Goal: Task Accomplishment & Management: Manage account settings

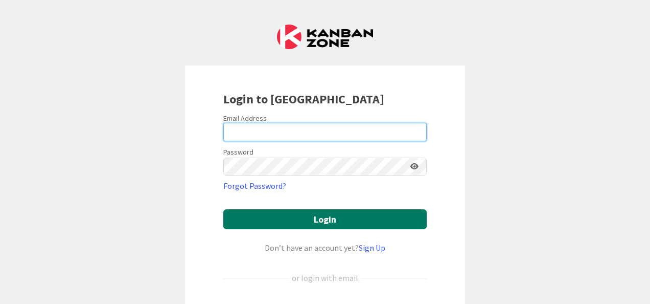
type input "[EMAIL_ADDRESS][DOMAIN_NAME]"
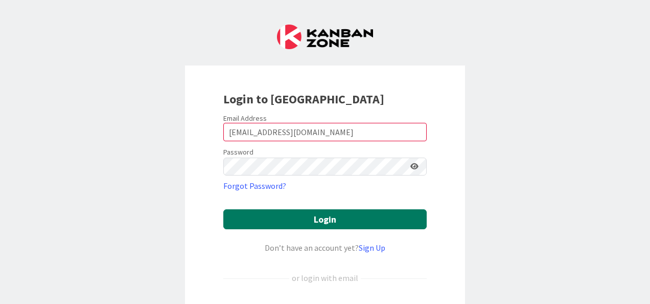
click at [310, 224] on button "Login" at bounding box center [325, 219] width 204 height 20
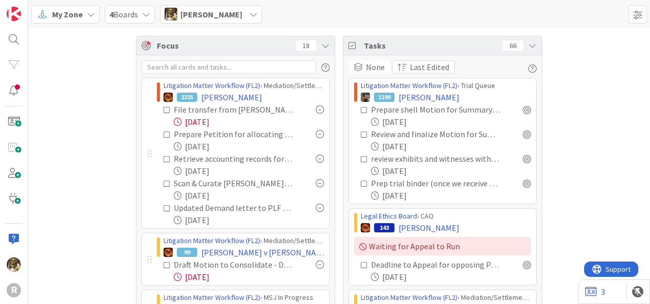
click at [80, 18] on span "My Zone" at bounding box center [67, 14] width 31 height 12
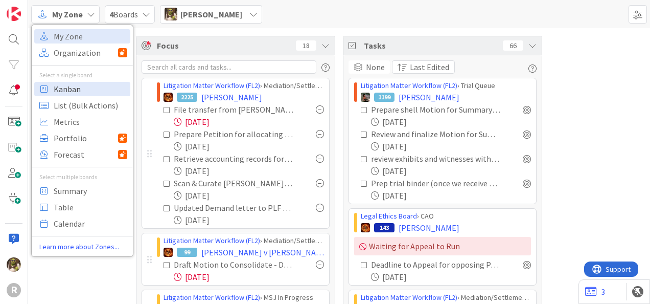
click at [98, 88] on span "Kanban" at bounding box center [91, 88] width 74 height 15
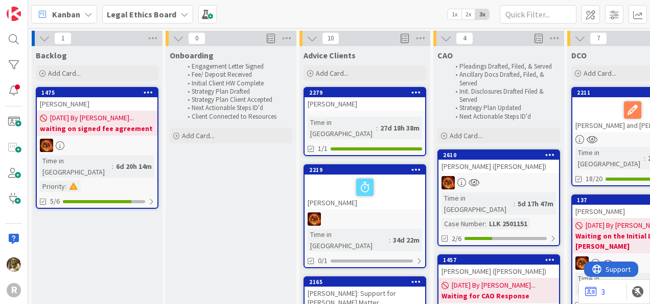
click at [86, 16] on icon at bounding box center [88, 14] width 8 height 8
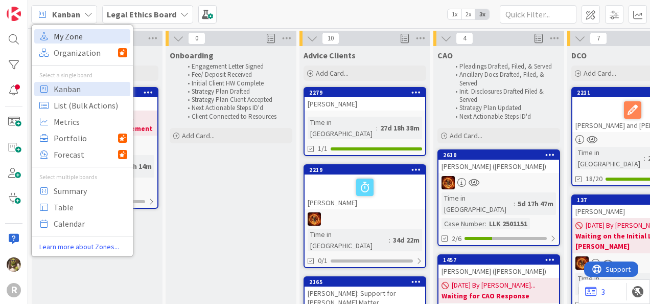
click at [80, 32] on span "My Zone" at bounding box center [91, 36] width 74 height 15
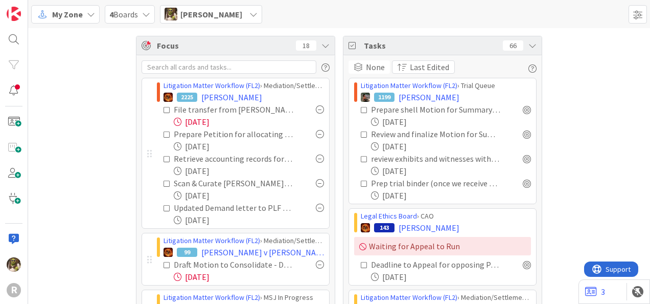
click at [227, 20] on div "[PERSON_NAME]" at bounding box center [211, 14] width 102 height 18
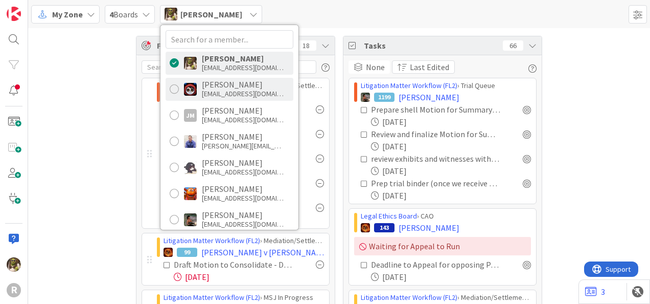
drag, startPoint x: 176, startPoint y: 89, endPoint x: 175, endPoint y: 96, distance: 6.7
click at [176, 89] on div at bounding box center [174, 88] width 9 height 9
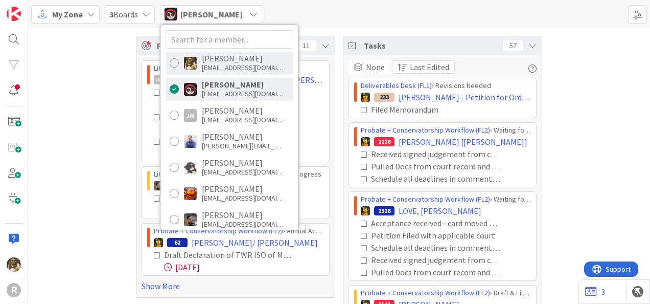
click at [171, 58] on div at bounding box center [174, 62] width 9 height 9
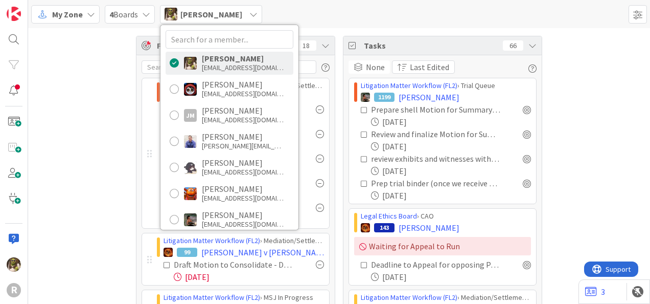
click at [360, 24] on div "My Zone 4 Boards [PERSON_NAME] [PERSON_NAME] [EMAIL_ADDRESS][DOMAIN_NAME] [PERS…" at bounding box center [339, 14] width 622 height 28
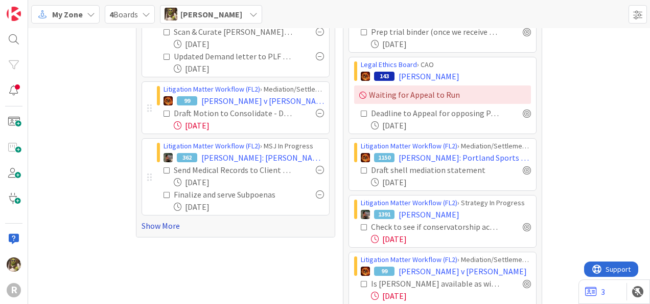
scroll to position [151, 0]
click at [162, 225] on link "Show More" at bounding box center [236, 225] width 188 height 12
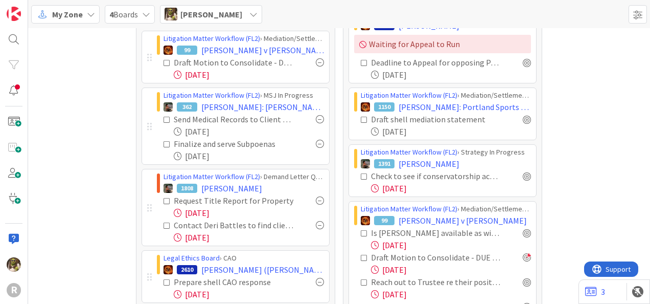
scroll to position [202, 0]
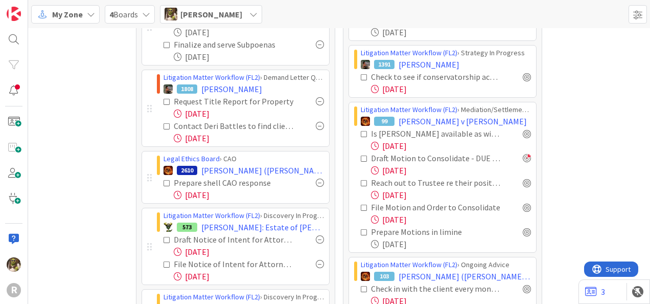
click at [164, 125] on icon at bounding box center [167, 126] width 7 height 7
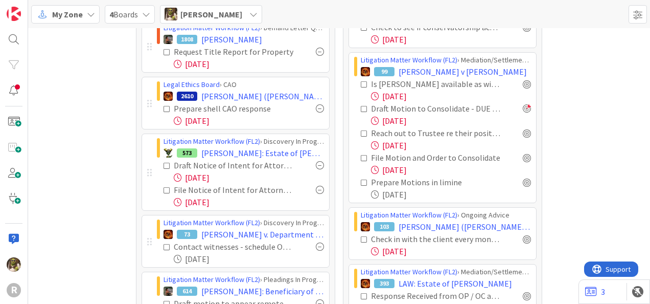
click at [165, 107] on icon at bounding box center [167, 108] width 7 height 7
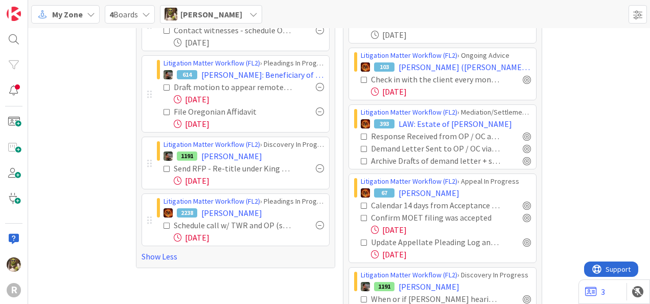
scroll to position [509, 0]
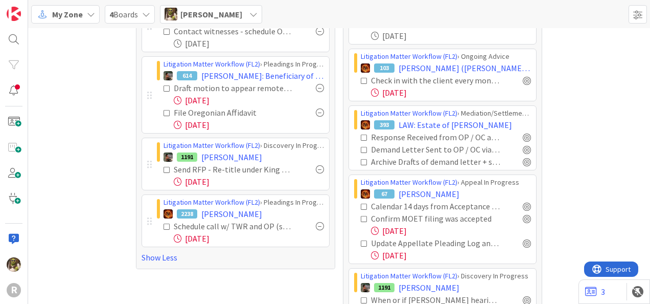
click at [164, 85] on icon at bounding box center [167, 88] width 7 height 7
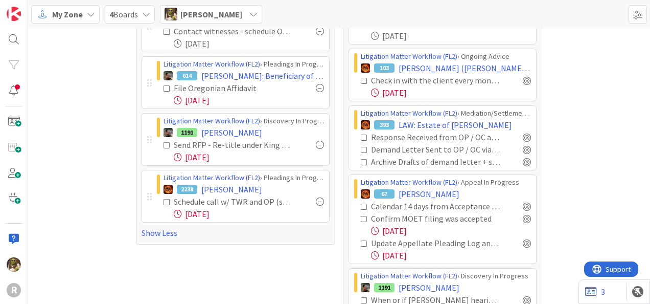
click at [164, 85] on icon at bounding box center [167, 88] width 7 height 7
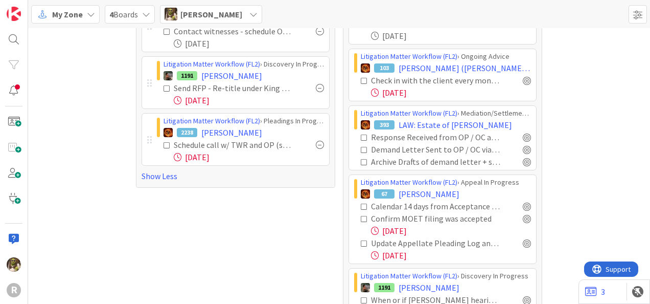
click at [164, 145] on icon at bounding box center [167, 145] width 7 height 7
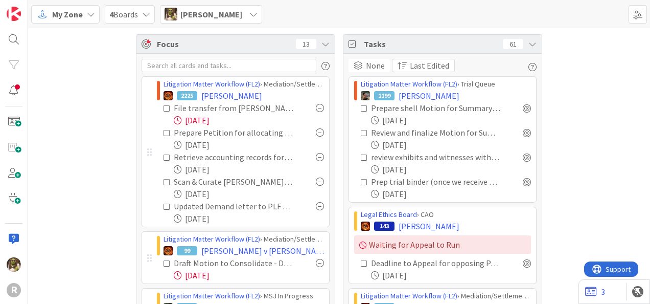
scroll to position [0, 0]
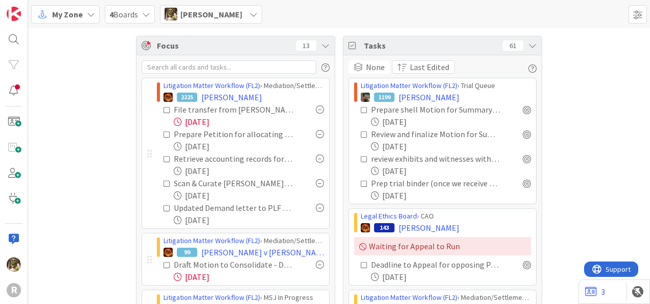
click at [232, 14] on div "[PERSON_NAME]" at bounding box center [211, 14] width 102 height 18
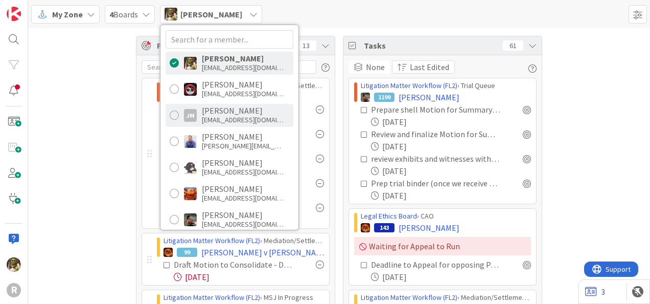
click at [232, 112] on div "[PERSON_NAME]" at bounding box center [243, 110] width 82 height 9
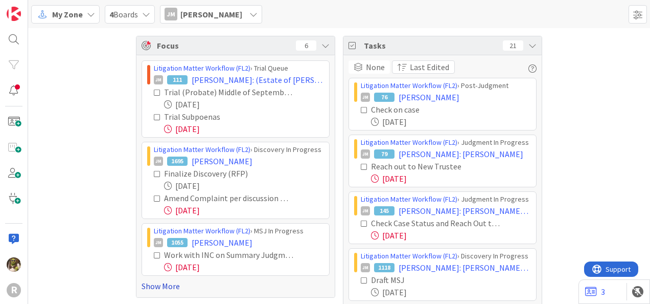
drag, startPoint x: 156, startPoint y: 286, endPoint x: 179, endPoint y: 284, distance: 23.2
click at [179, 284] on link "Show More" at bounding box center [236, 286] width 188 height 12
click at [250, 14] on icon at bounding box center [254, 14] width 8 height 8
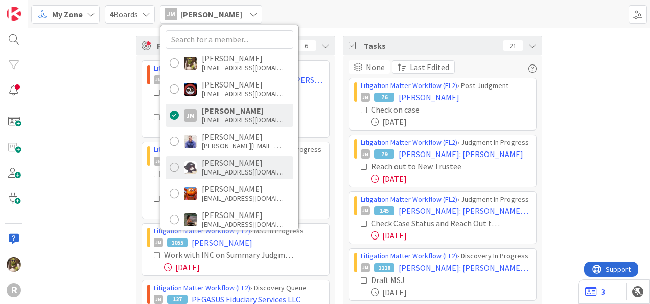
click at [221, 167] on div "[EMAIL_ADDRESS][DOMAIN_NAME]" at bounding box center [243, 171] width 82 height 9
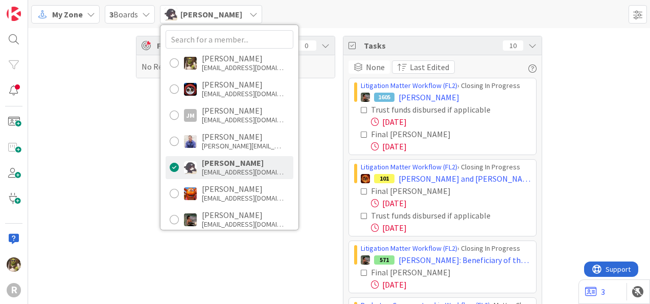
scroll to position [179, 0]
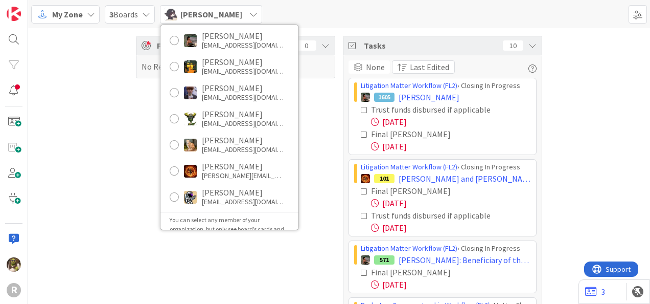
click at [324, 204] on div "Focus 0 No Results" at bounding box center [235, 309] width 199 height 547
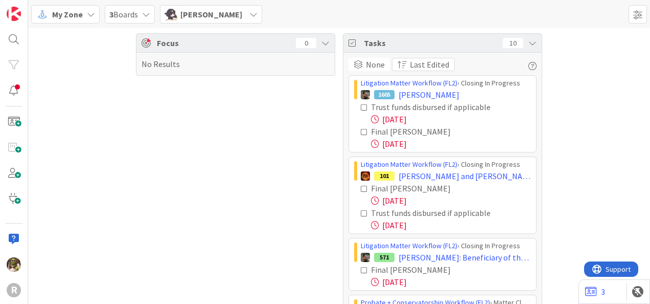
scroll to position [0, 0]
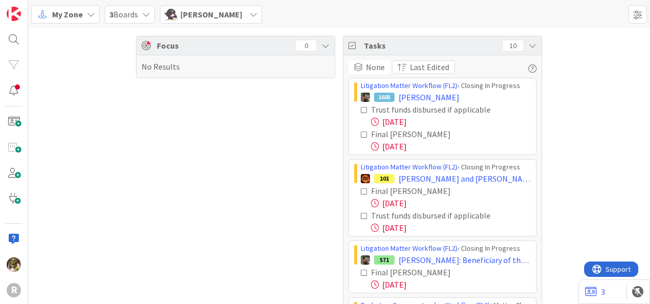
click at [222, 9] on span "[PERSON_NAME]" at bounding box center [211, 14] width 62 height 12
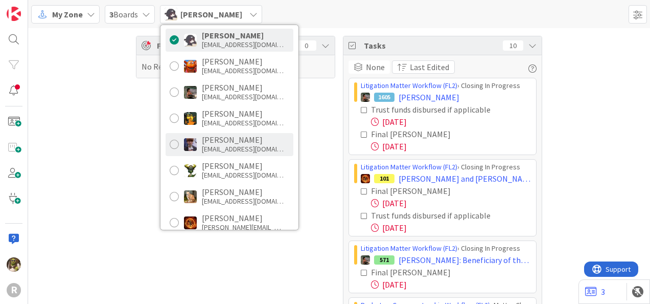
scroll to position [128, 0]
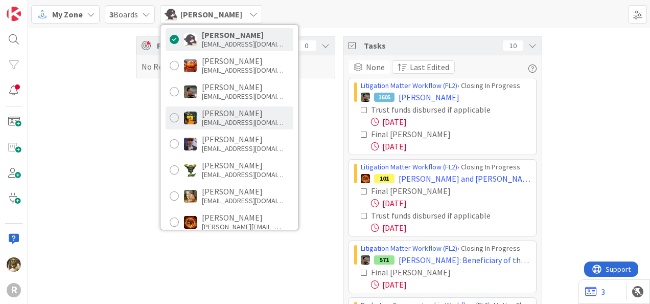
click at [259, 111] on div "[PERSON_NAME]" at bounding box center [243, 112] width 82 height 9
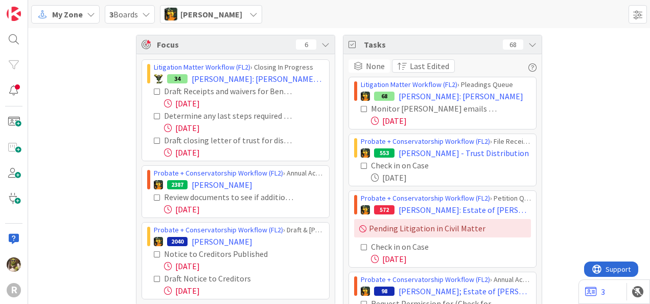
scroll to position [1, 0]
click at [154, 90] on icon at bounding box center [157, 91] width 7 height 7
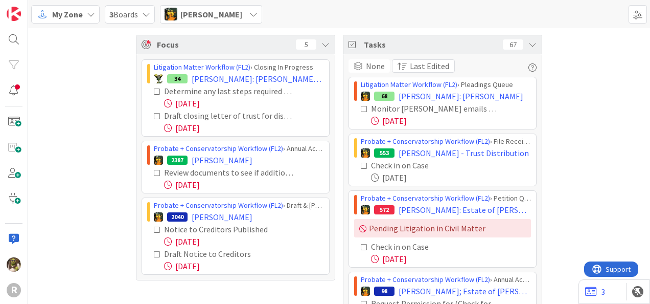
click at [154, 92] on icon at bounding box center [157, 91] width 7 height 7
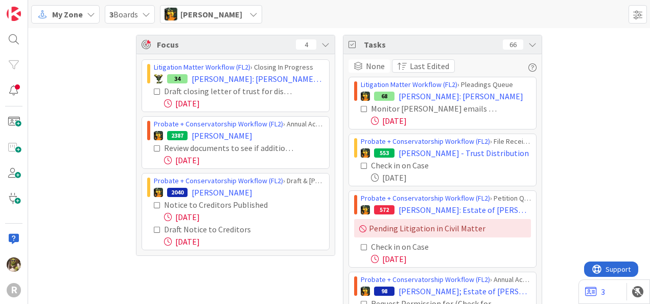
click at [154, 205] on icon at bounding box center [157, 204] width 7 height 7
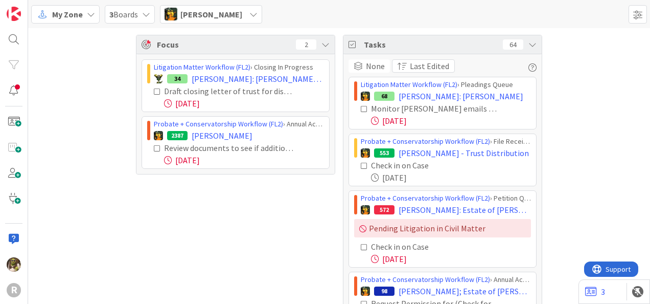
click at [250, 14] on icon at bounding box center [254, 14] width 8 height 8
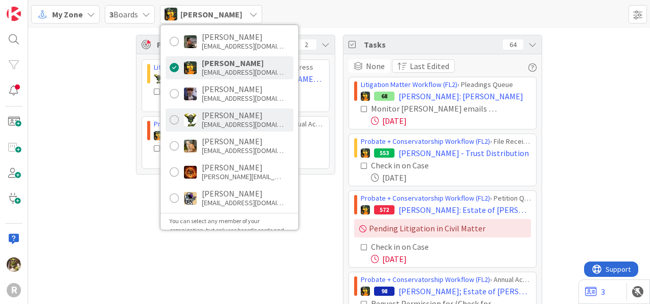
scroll to position [178, 0]
click at [238, 117] on div "[PERSON_NAME]" at bounding box center [243, 114] width 82 height 9
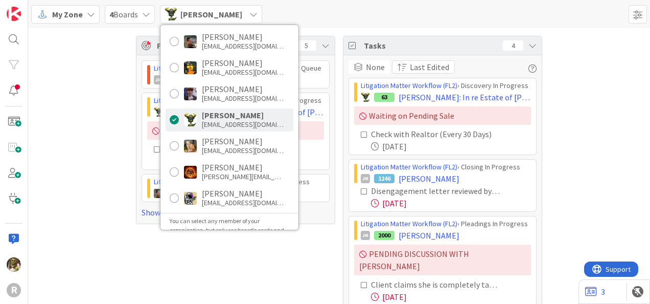
click at [67, 170] on div "Focus 5 Litigation Matter Workflow (FL2) › Demand Letter Queue JM 2260 [PERSON_…" at bounding box center [339, 220] width 622 height 384
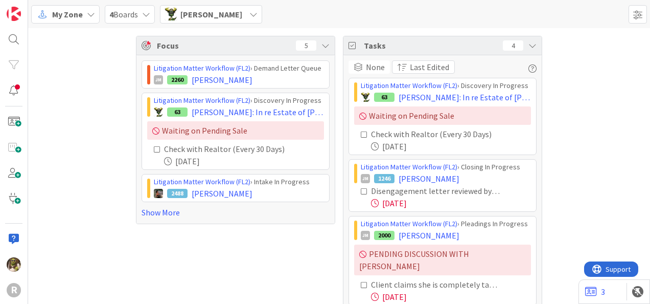
click at [298, 259] on div "Focus 5 Litigation Matter Workflow (FL2) › Demand Letter Queue JM 2260 [PERSON_…" at bounding box center [235, 220] width 199 height 369
click at [159, 210] on link "Show More" at bounding box center [236, 212] width 188 height 12
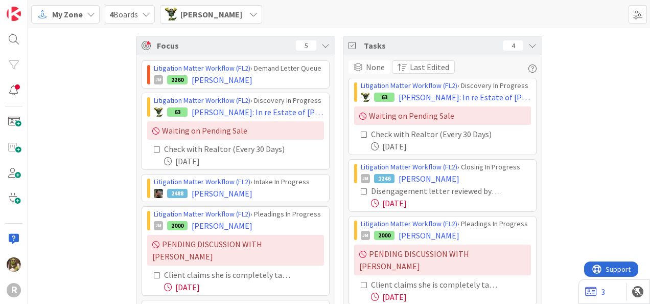
click at [250, 15] on icon at bounding box center [254, 14] width 8 height 8
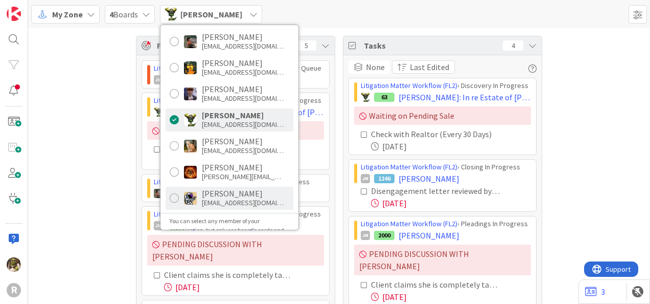
click at [172, 198] on div at bounding box center [174, 197] width 9 height 9
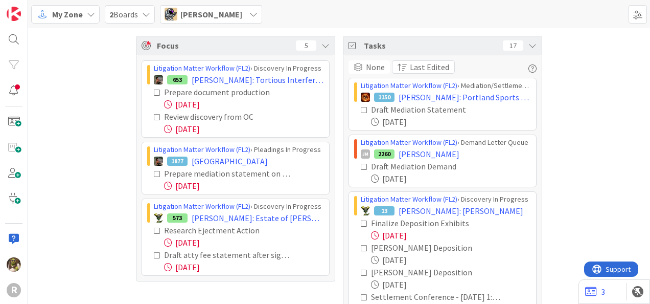
click at [155, 93] on icon at bounding box center [157, 92] width 7 height 7
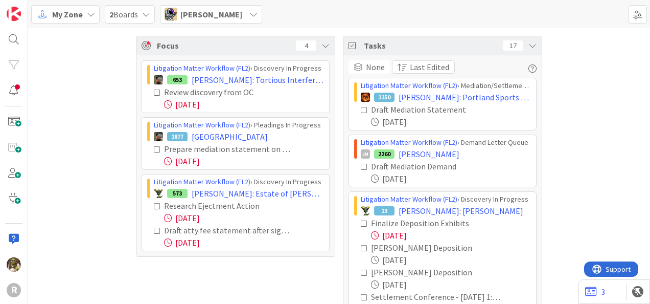
click at [154, 93] on icon at bounding box center [157, 92] width 7 height 7
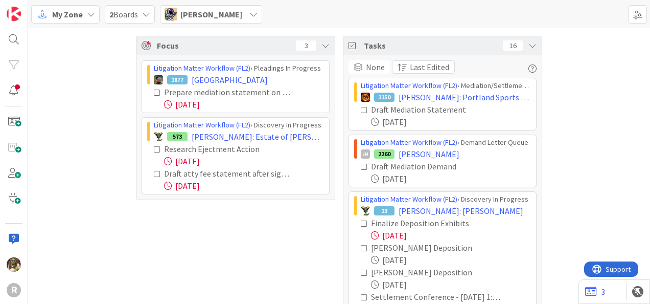
click at [154, 92] on icon at bounding box center [157, 92] width 7 height 7
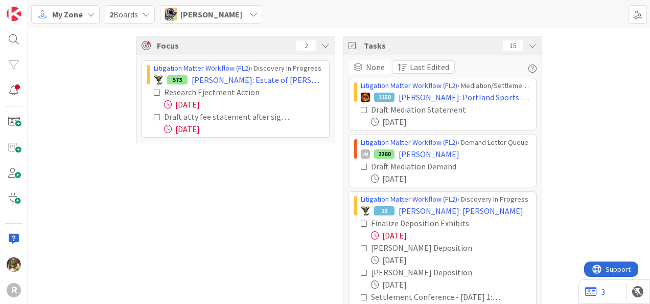
click at [250, 15] on icon at bounding box center [254, 14] width 8 height 8
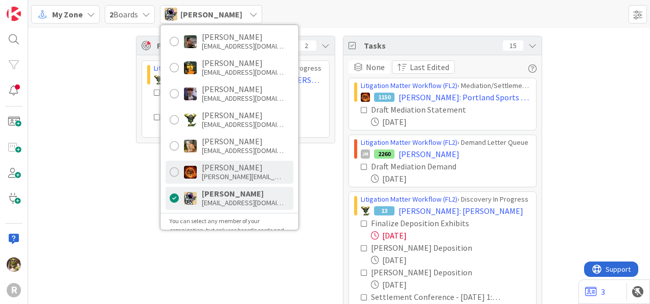
click at [175, 169] on div at bounding box center [174, 171] width 9 height 9
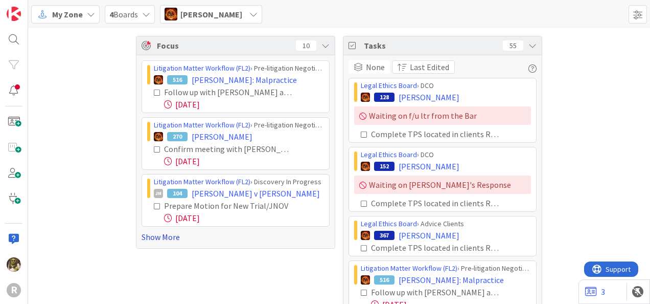
click at [158, 235] on link "Show More" at bounding box center [236, 237] width 188 height 12
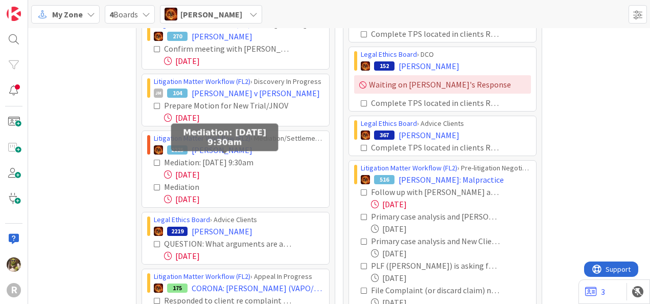
scroll to position [101, 0]
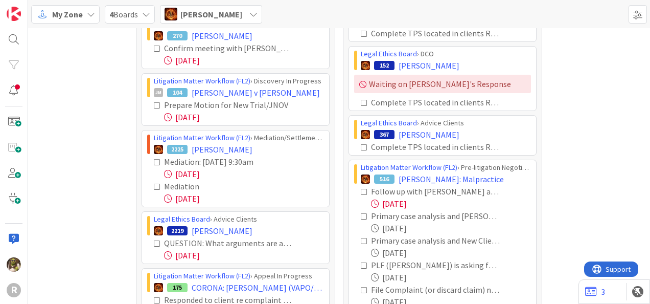
click at [154, 160] on icon at bounding box center [157, 162] width 7 height 7
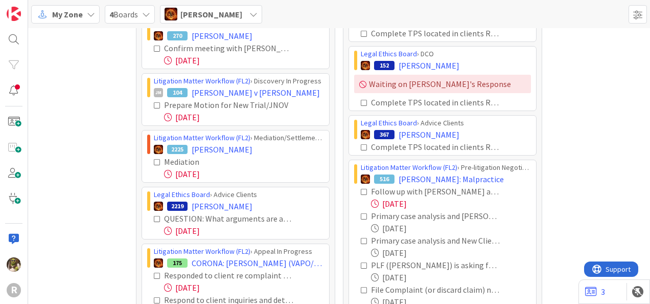
click at [154, 160] on icon at bounding box center [157, 162] width 7 height 7
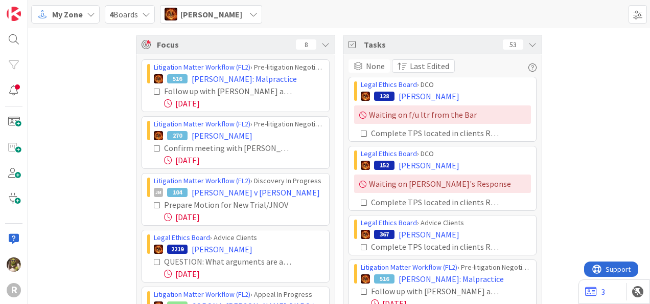
scroll to position [0, 0]
